Goal: Task Accomplishment & Management: Manage account settings

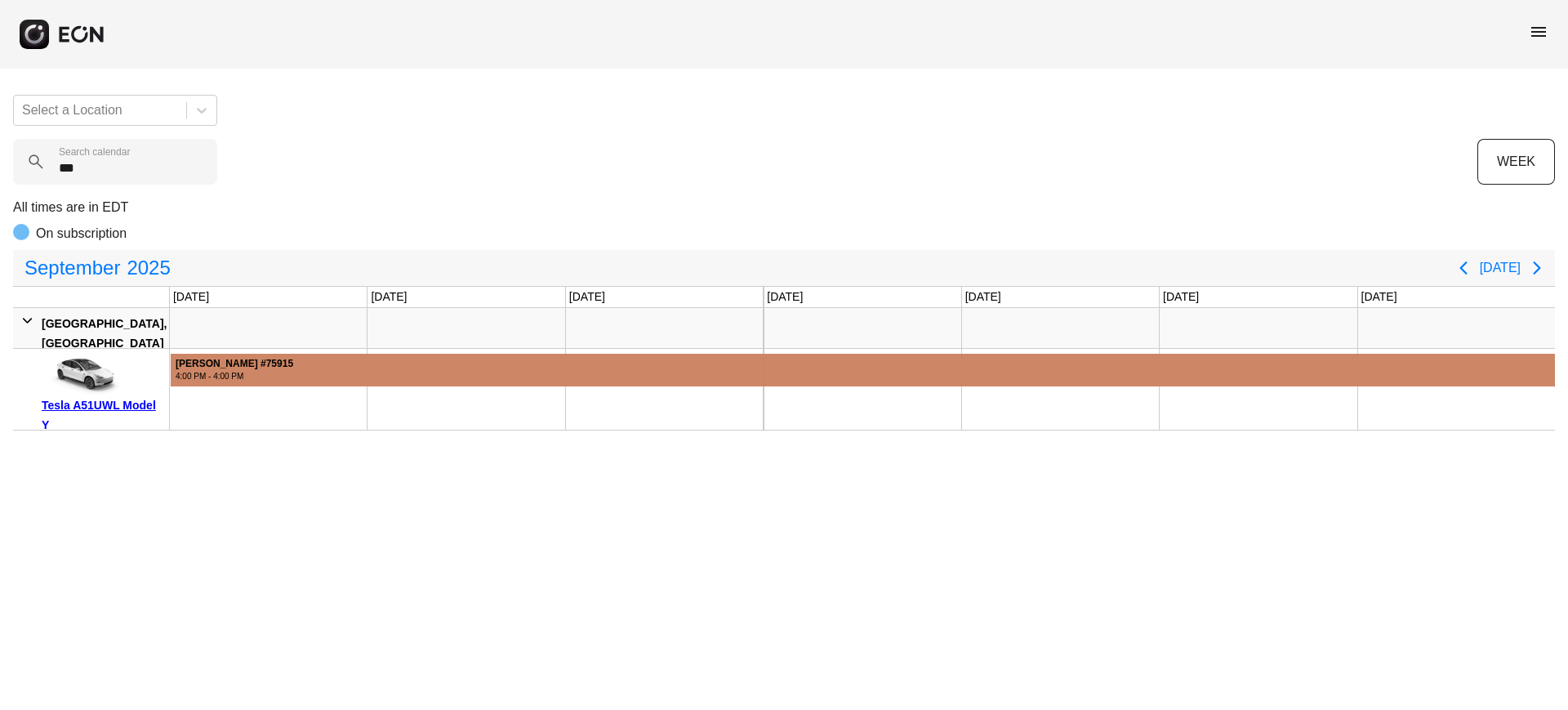
type calendar "***"
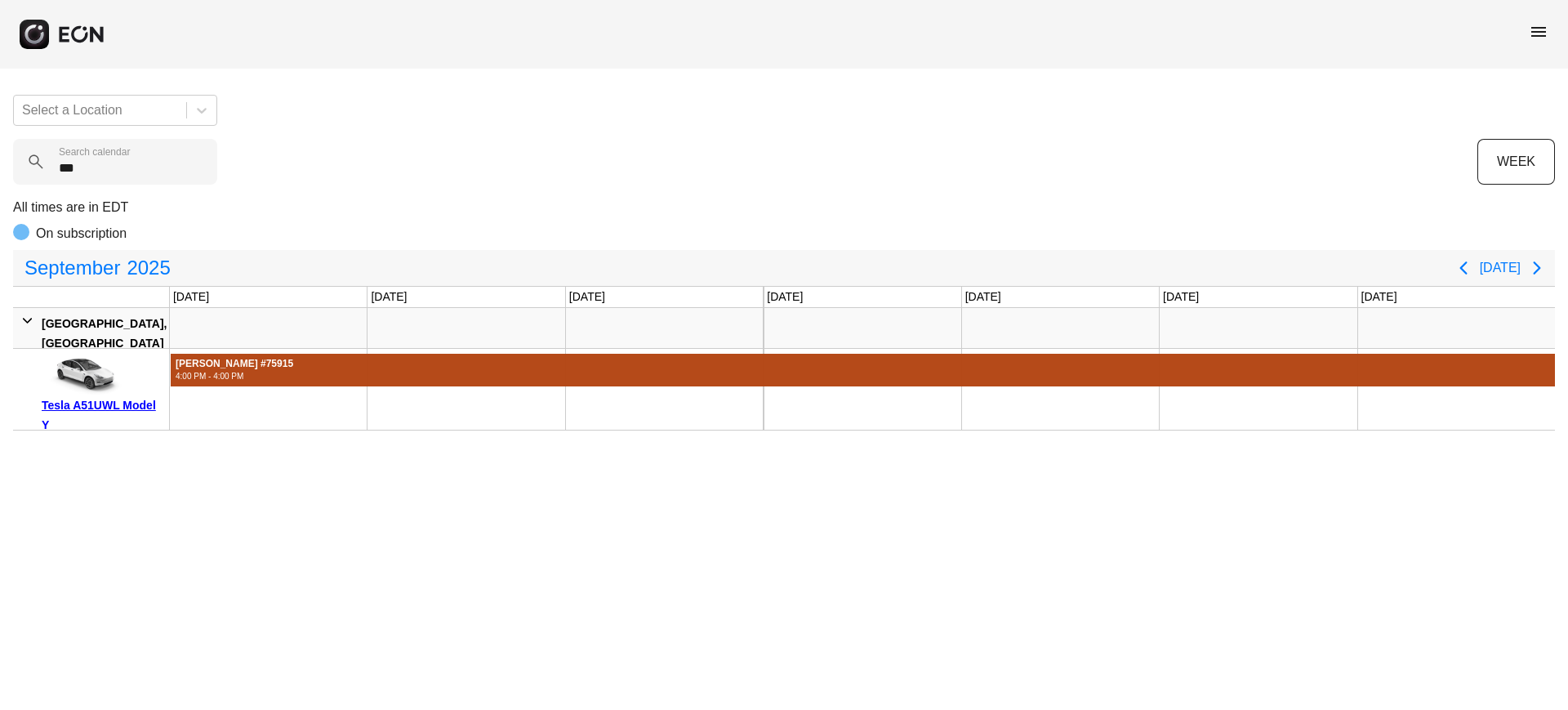
click at [559, 361] on div at bounding box center [862, 370] width 1385 height 33
